Goal: Task Accomplishment & Management: Complete application form

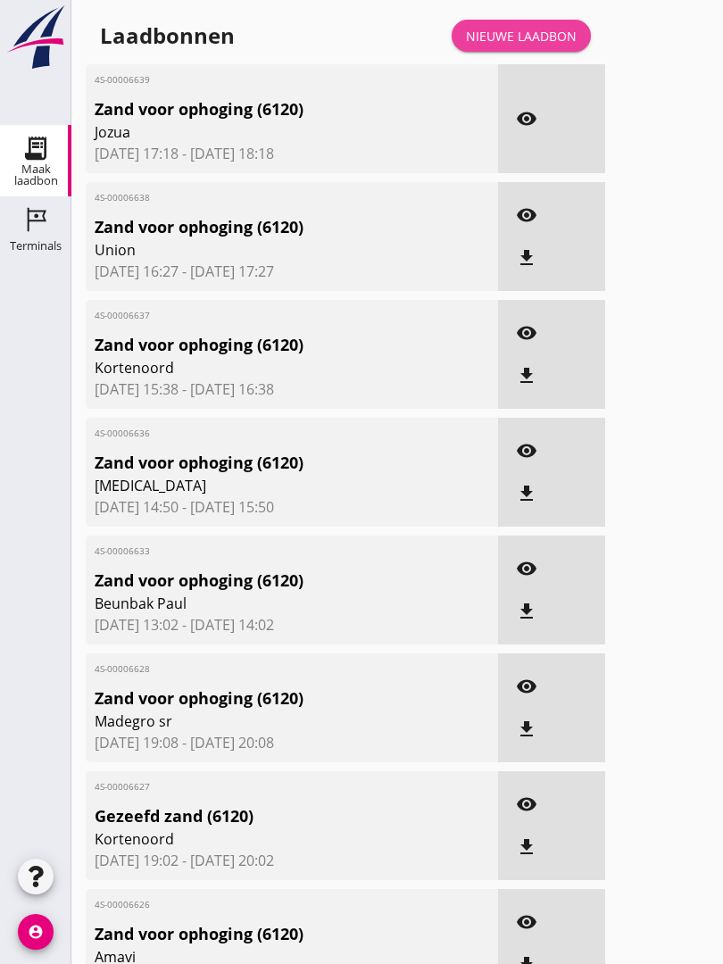
click at [543, 46] on div "Nieuwe laadbon" at bounding box center [521, 36] width 111 height 19
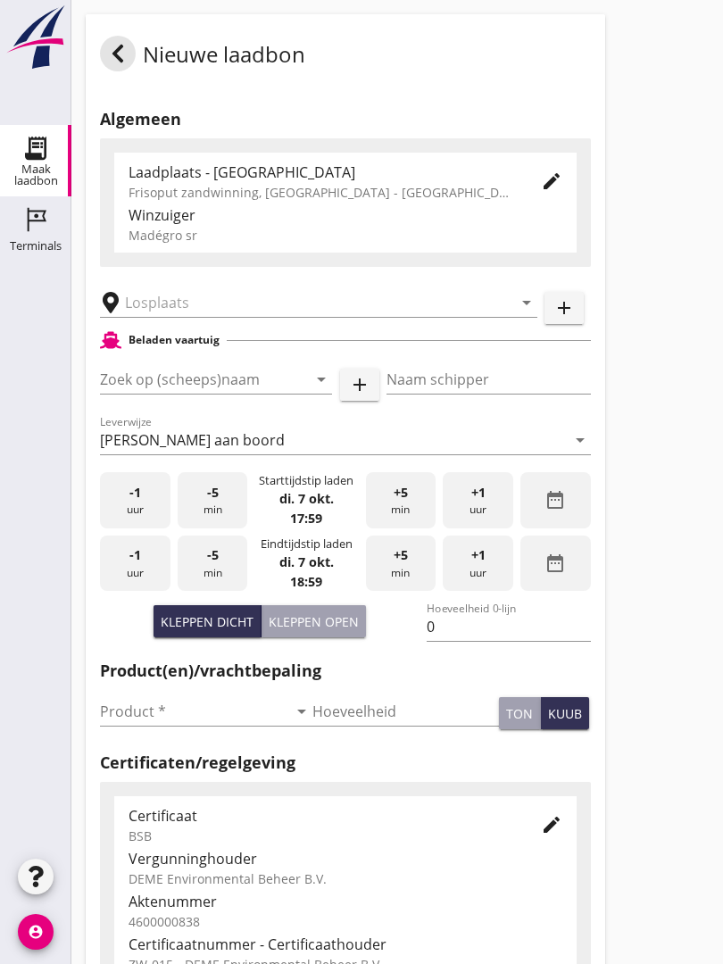
click at [210, 313] on input "text" at bounding box center [306, 302] width 363 height 29
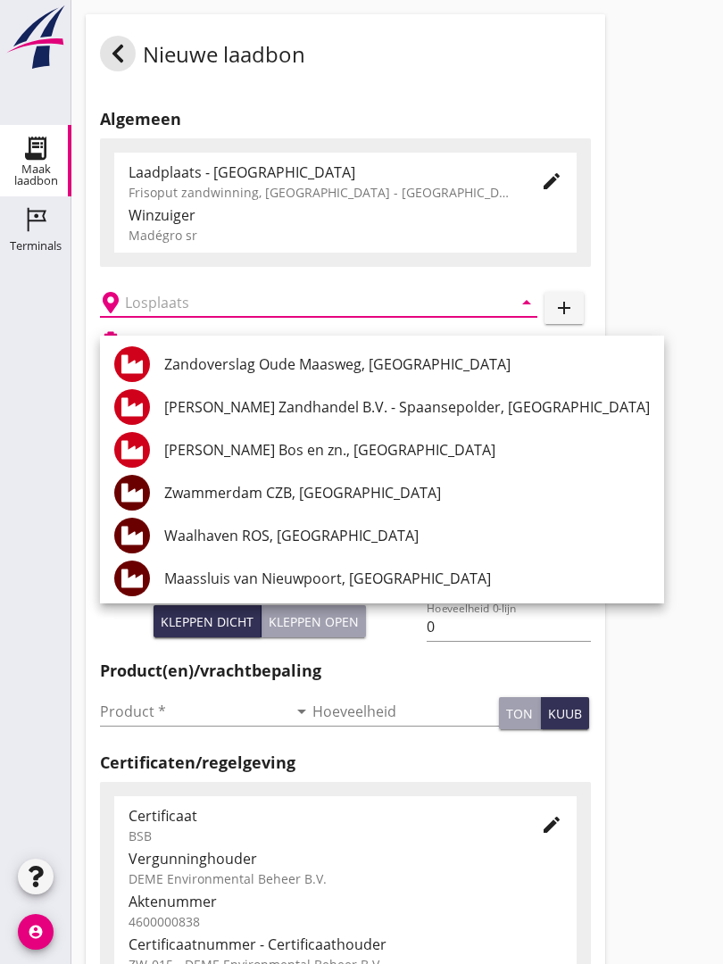
click at [361, 494] on div "Zwammerdam CZB, [GEOGRAPHIC_DATA]" at bounding box center [407, 492] width 486 height 21
type input "Zwammerdam CZB, [GEOGRAPHIC_DATA]"
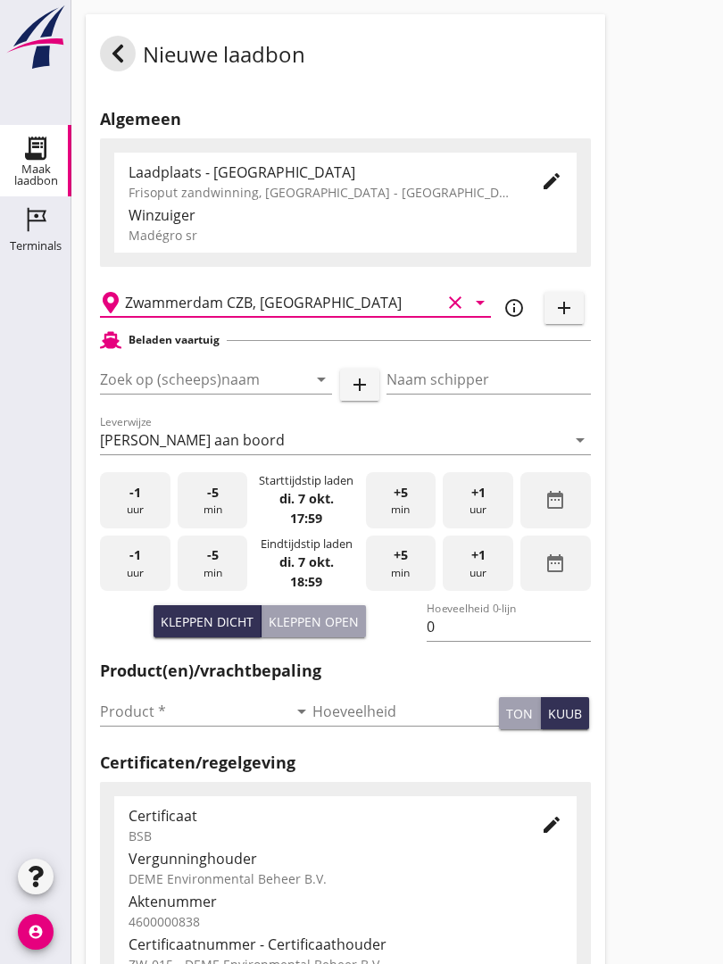
click at [258, 392] on input "Zoek op (scheeps)naam" at bounding box center [191, 379] width 182 height 29
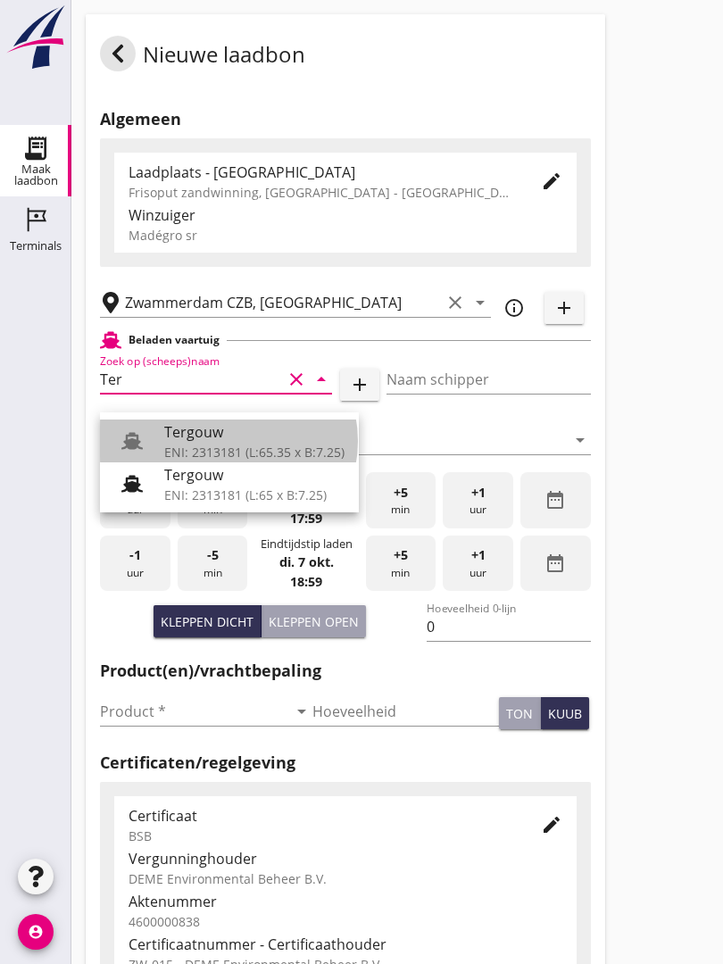
click at [241, 438] on div "Tergouw" at bounding box center [254, 431] width 180 height 21
type input "Tergouw"
type input "R. Oudijk"
type input "510"
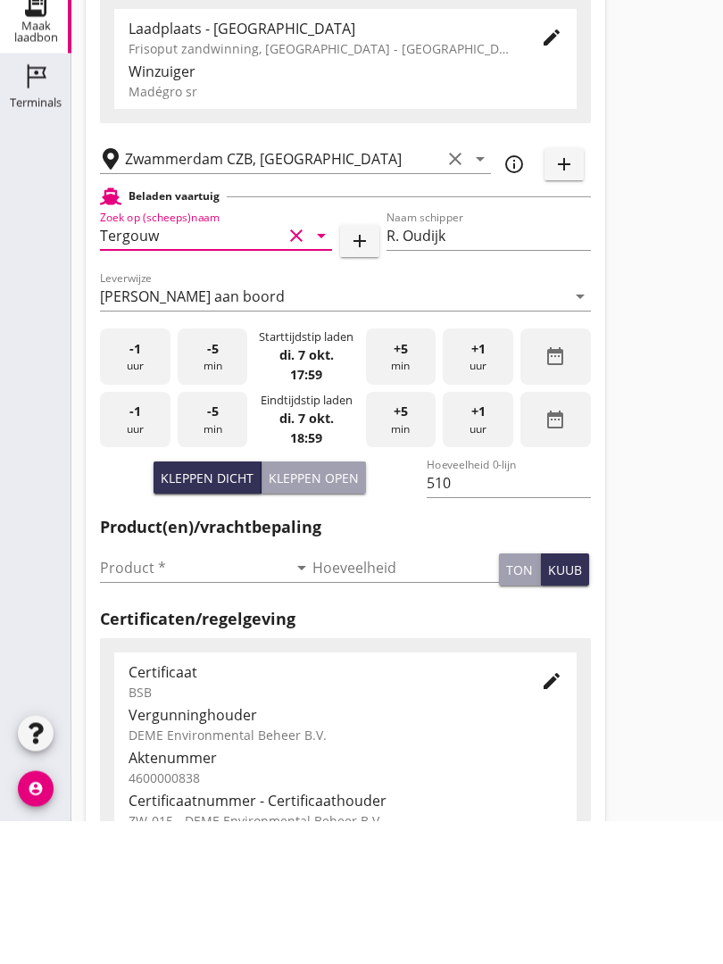
click at [133, 697] on input "Product *" at bounding box center [194, 711] width 188 height 29
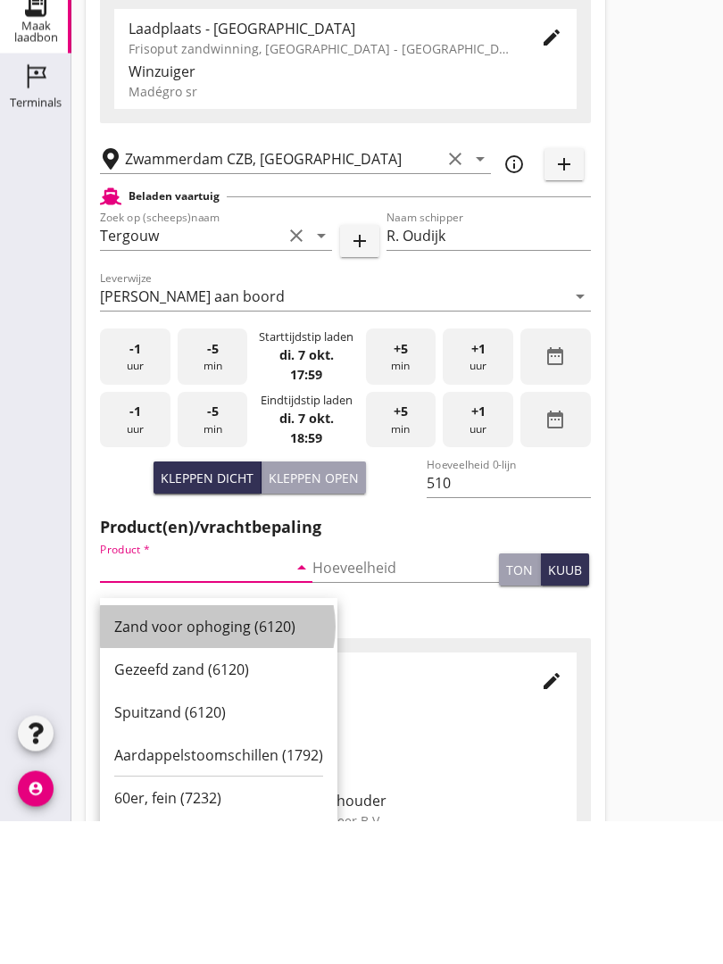
click at [226, 760] on div "Zand voor ophoging (6120)" at bounding box center [218, 770] width 209 height 21
type input "Zand voor ophoging (6120)"
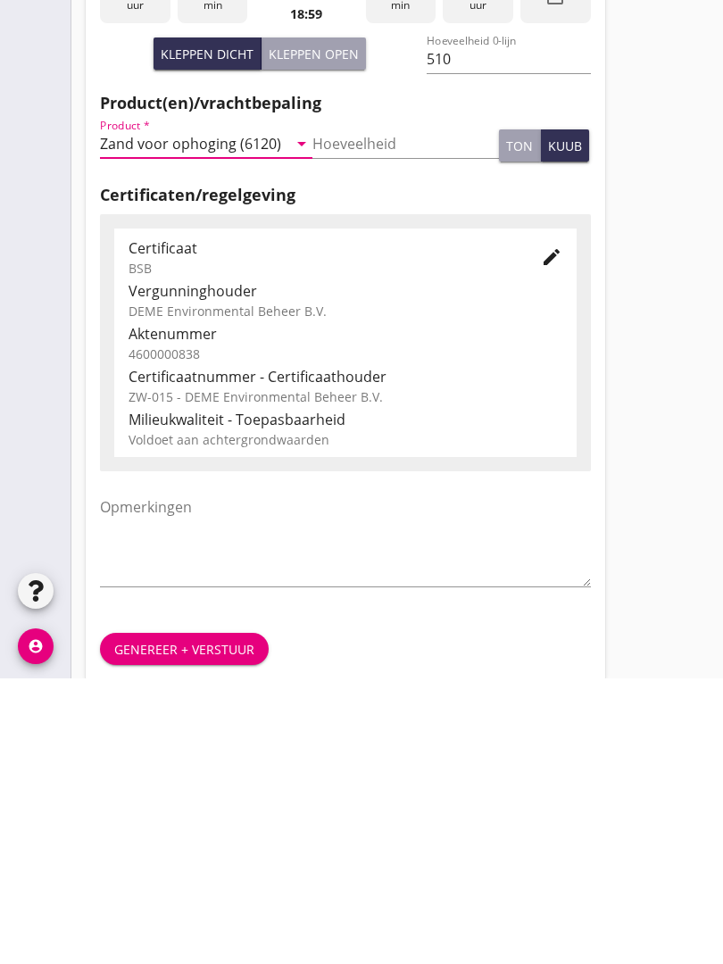
scroll to position [313, 0]
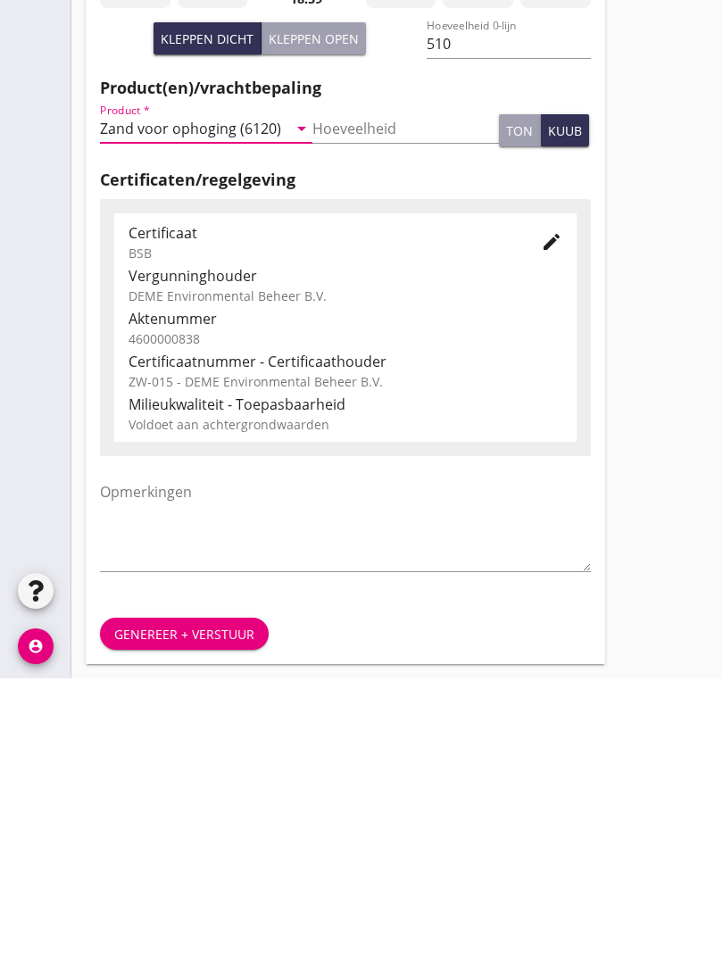
click at [201, 911] on div "Genereer + verstuur" at bounding box center [184, 920] width 140 height 19
